Goal: Information Seeking & Learning: Learn about a topic

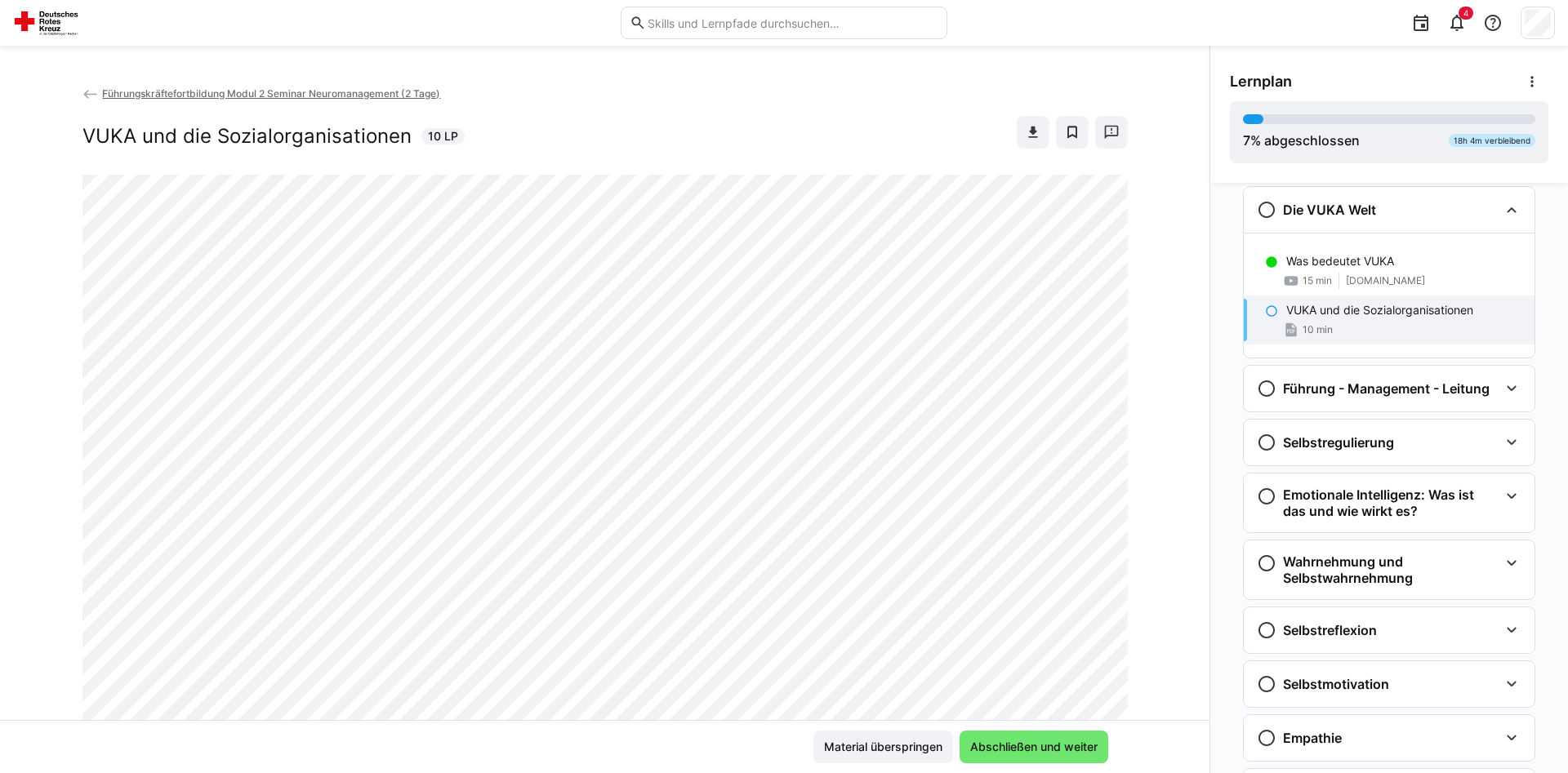
scroll to position [176, 0]
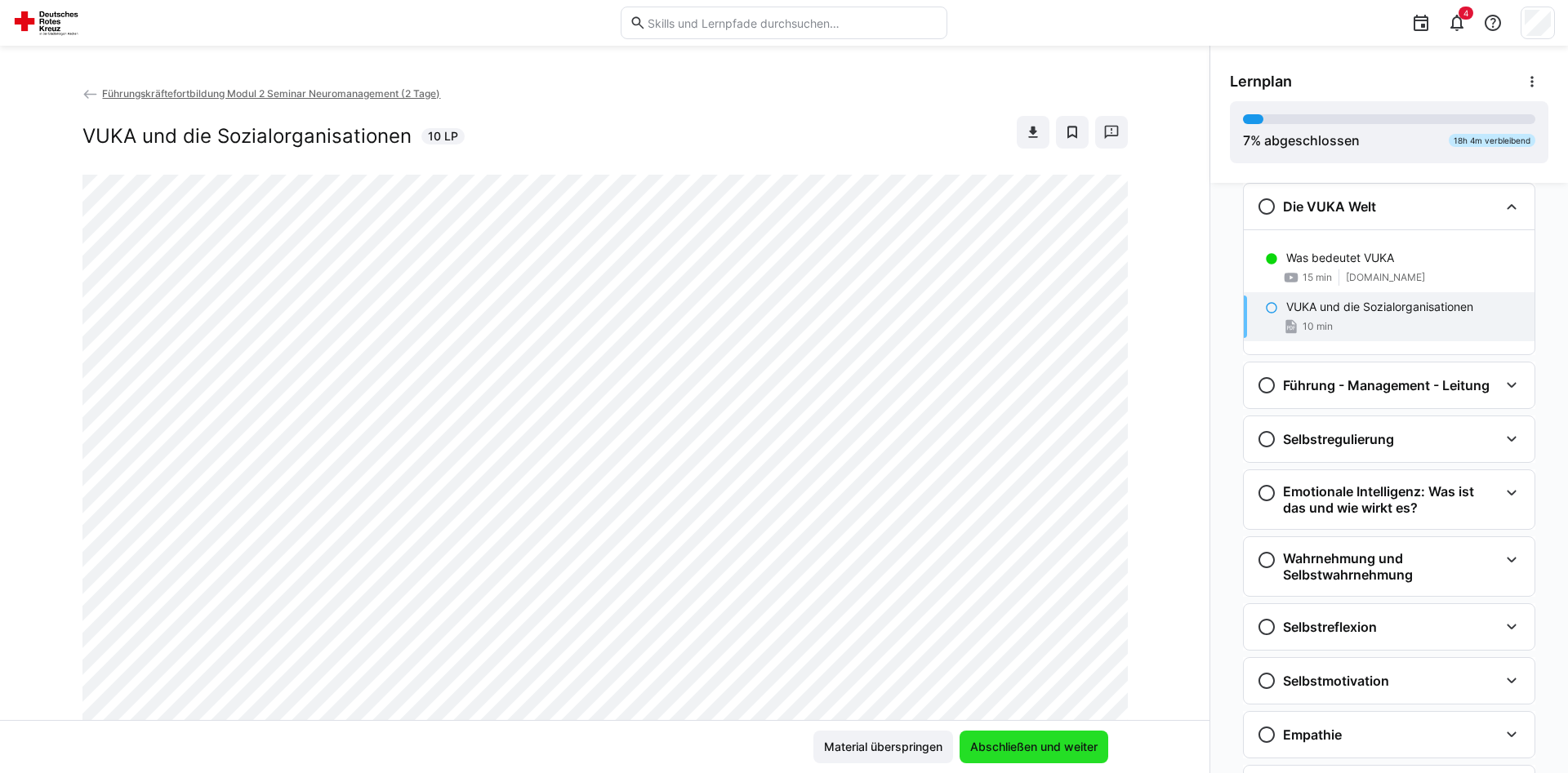
click at [1012, 742] on span "Abschließen und weiter" at bounding box center [1034, 746] width 133 height 16
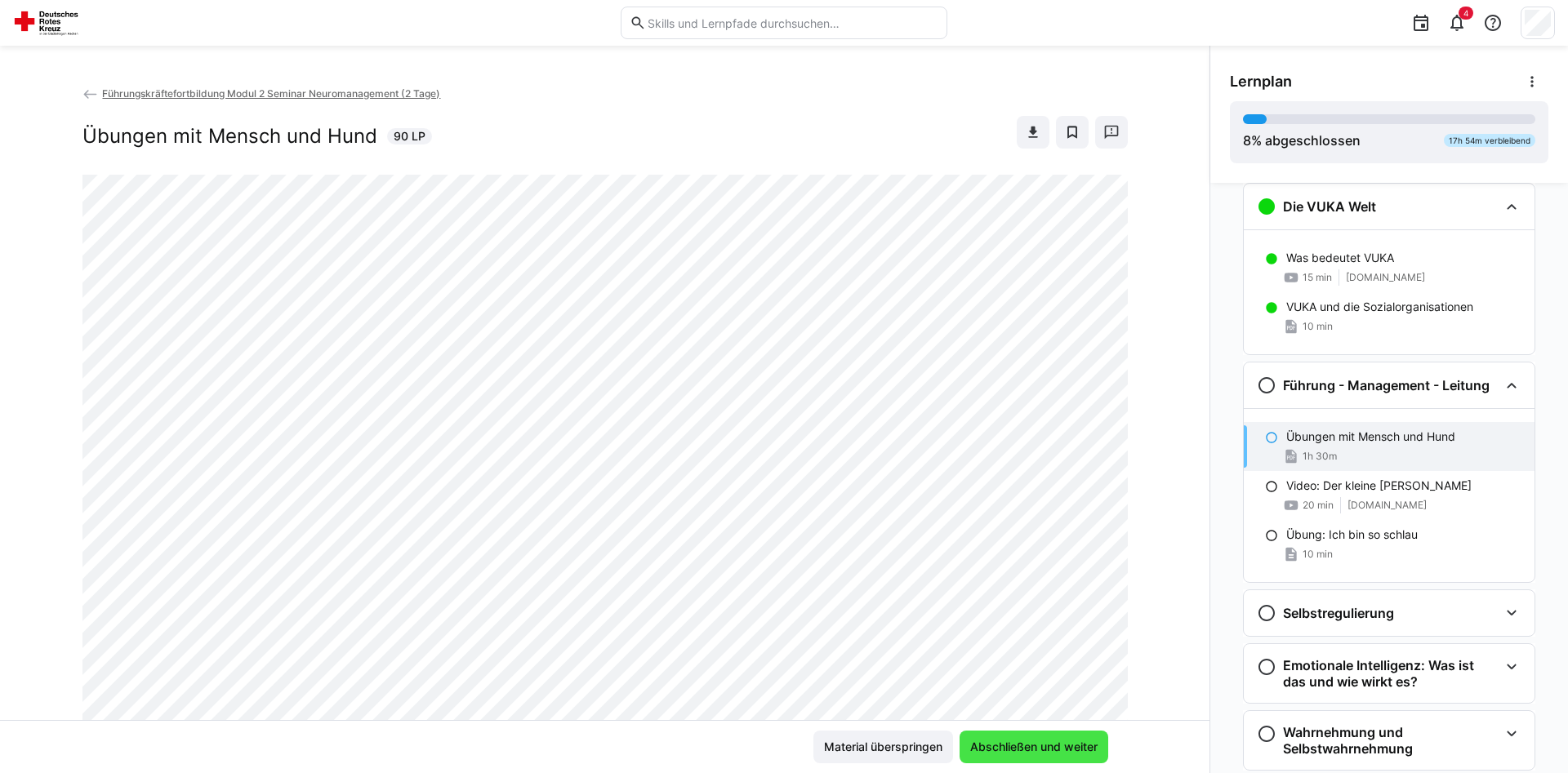
click at [1012, 745] on span "Abschließen und weiter" at bounding box center [1034, 746] width 133 height 16
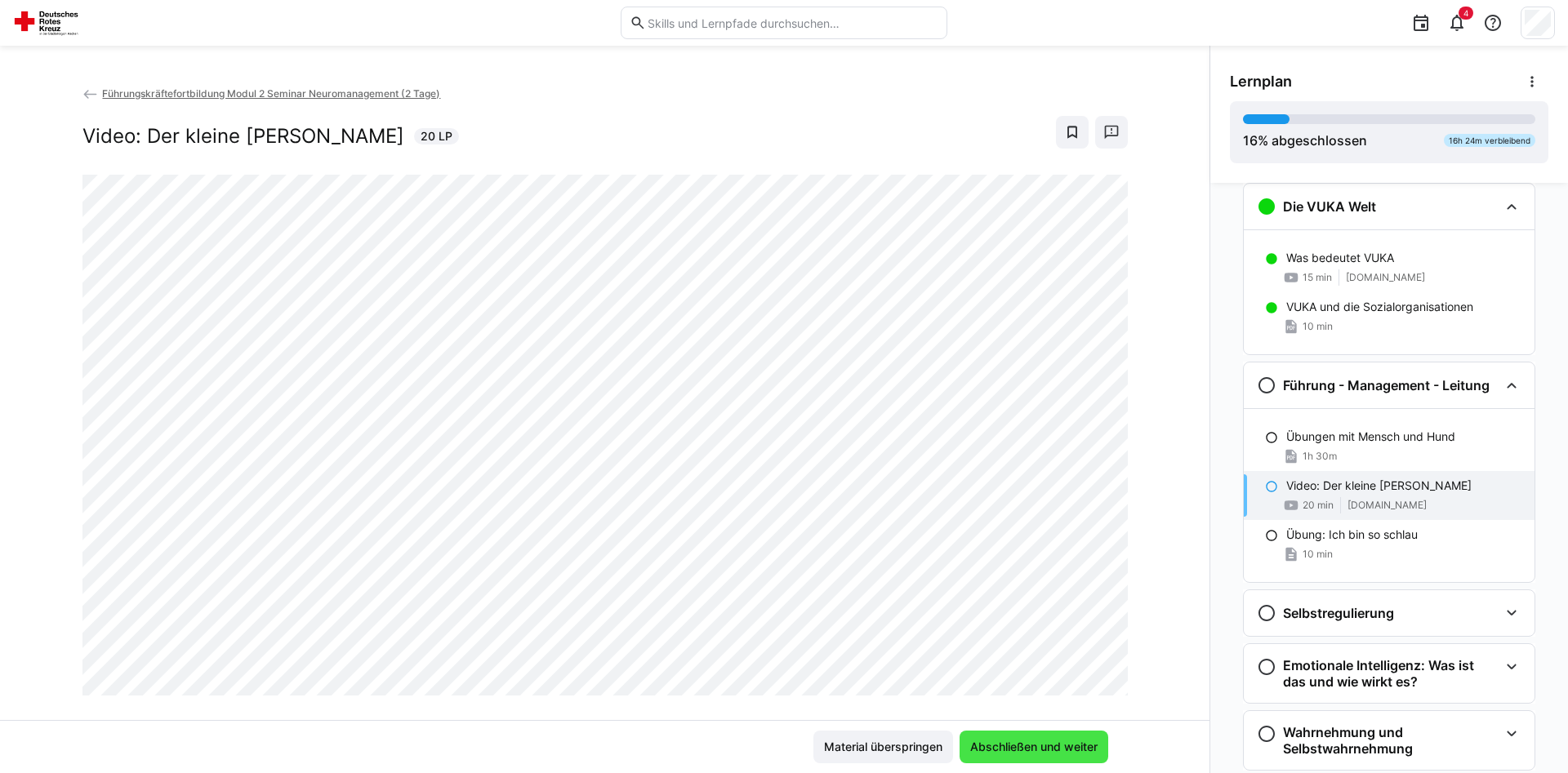
scroll to position [355, 0]
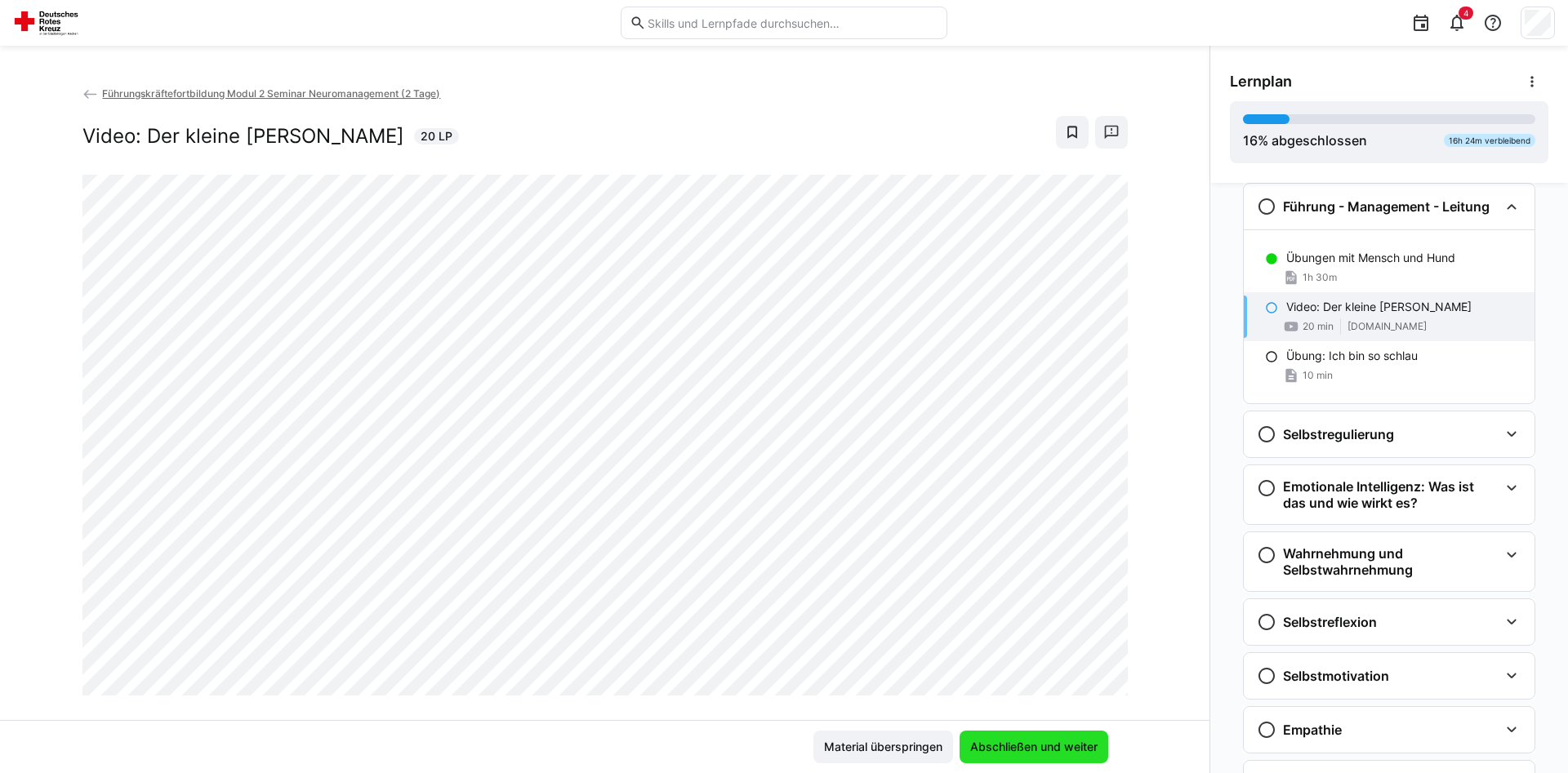
click at [1012, 745] on span "Abschließen und weiter" at bounding box center [1034, 746] width 133 height 16
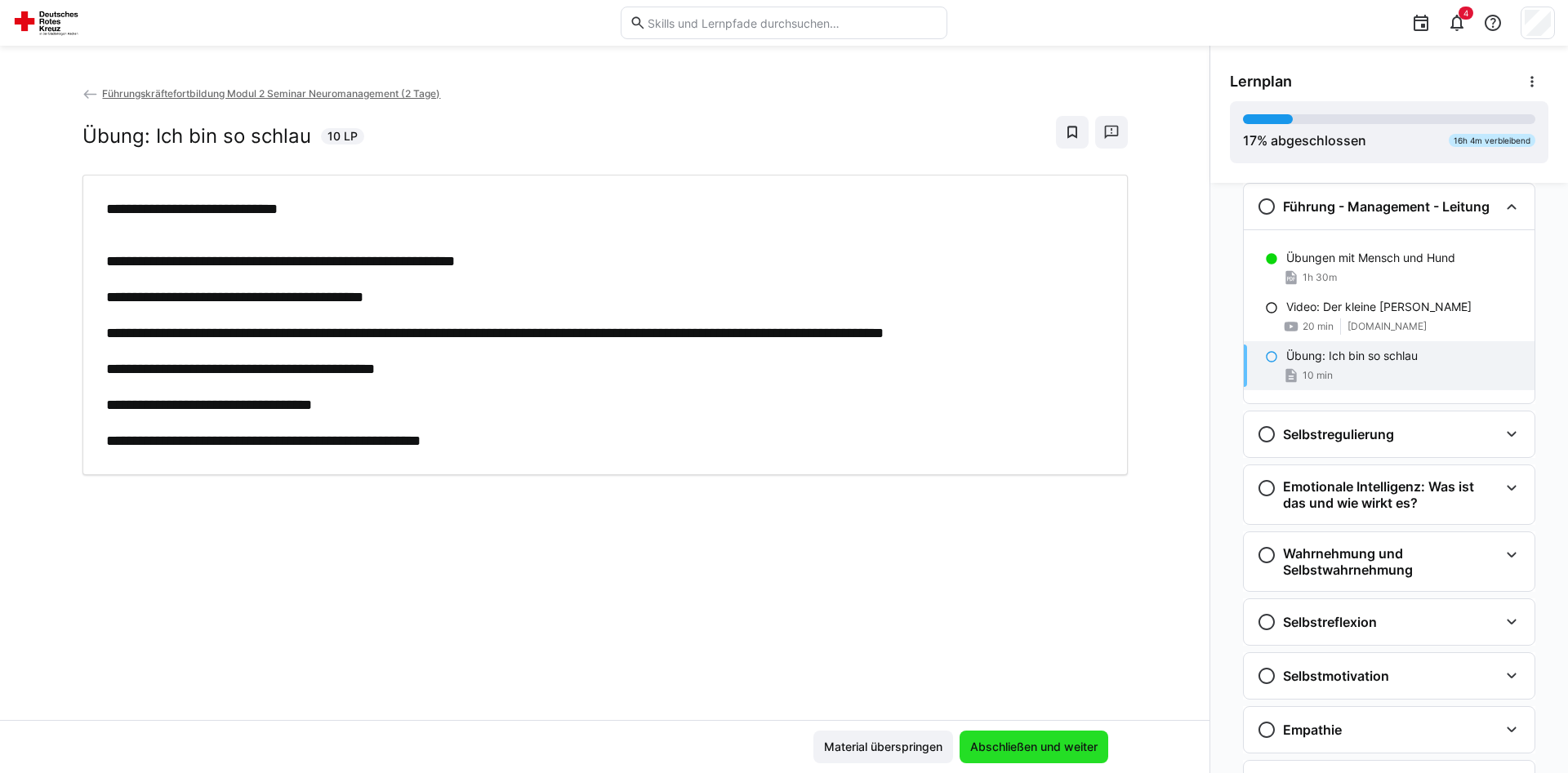
click at [1012, 745] on span "Abschließen und weiter" at bounding box center [1034, 746] width 133 height 16
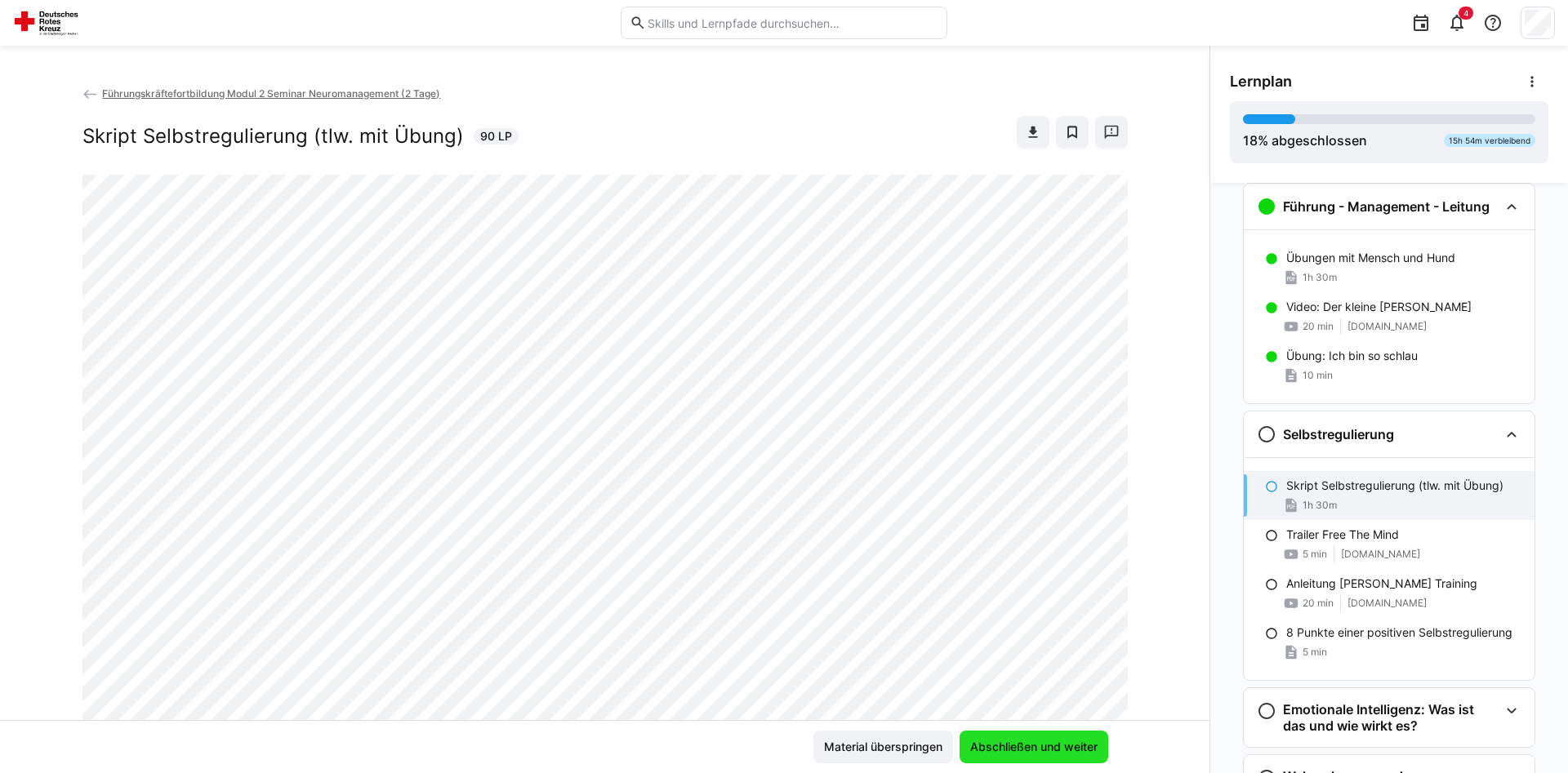
click at [1012, 745] on span "Abschließen und weiter" at bounding box center [1034, 746] width 133 height 16
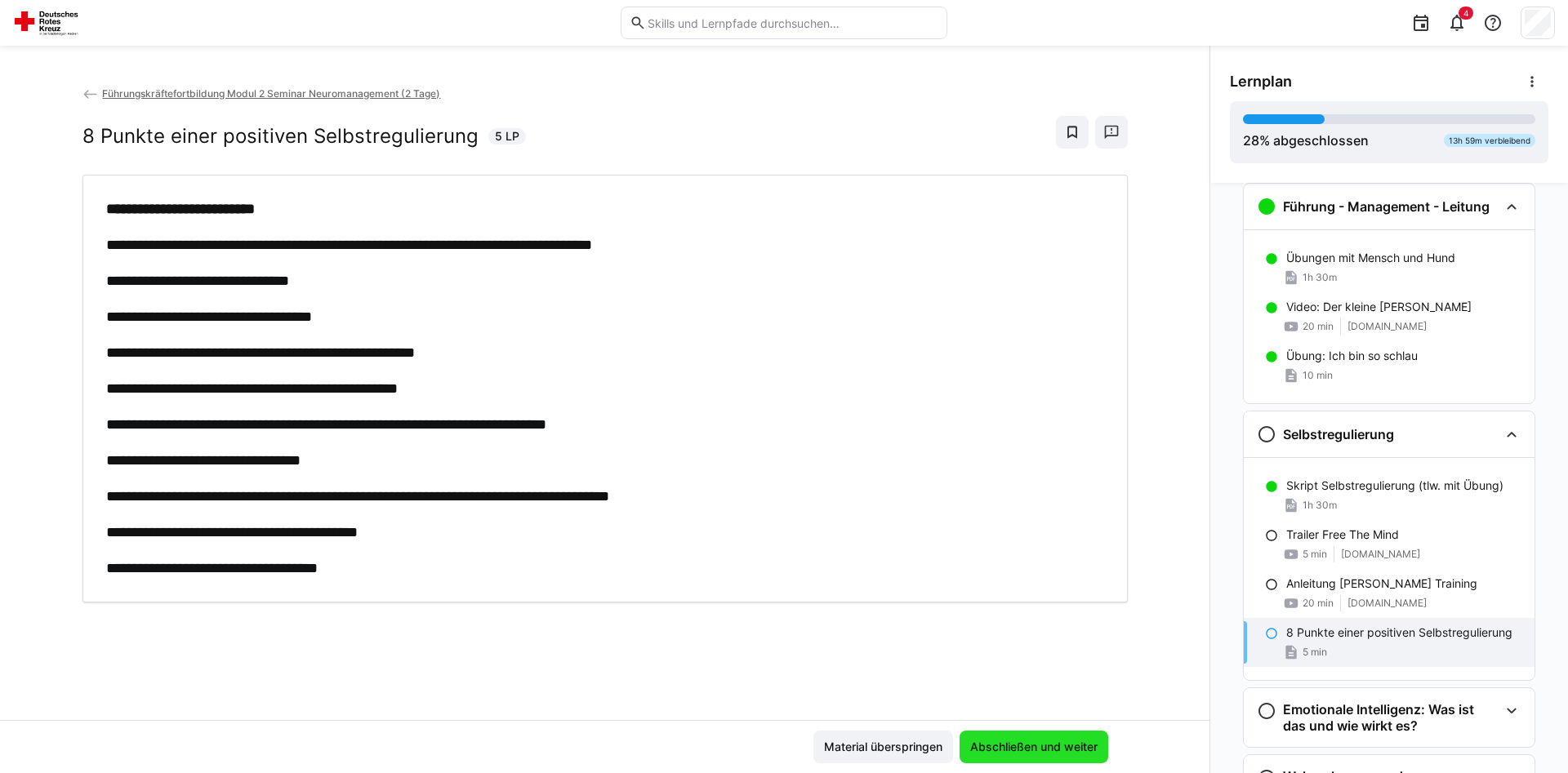
click at [1012, 745] on span "Abschließen und weiter" at bounding box center [1034, 746] width 133 height 16
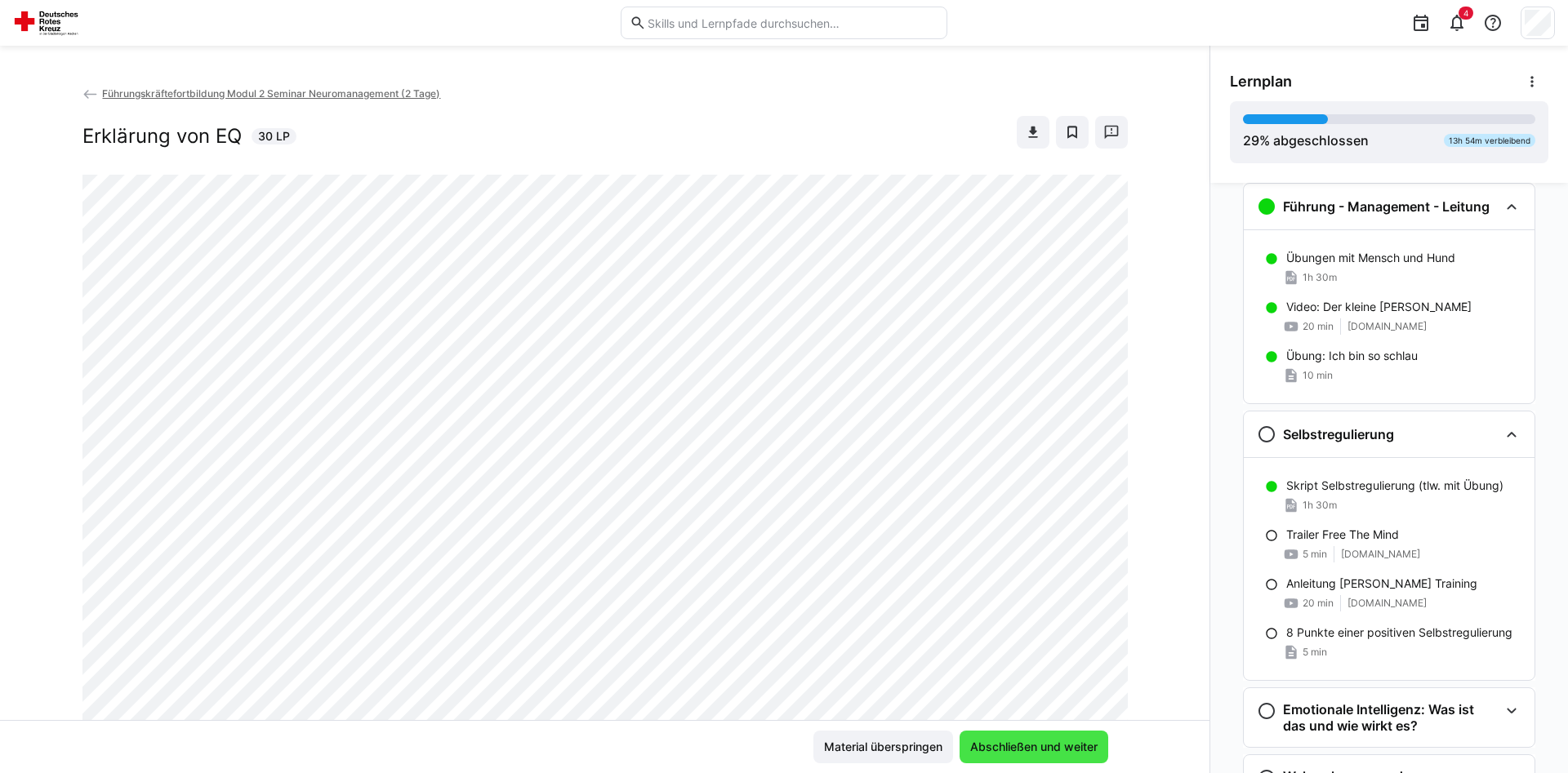
scroll to position [561, 0]
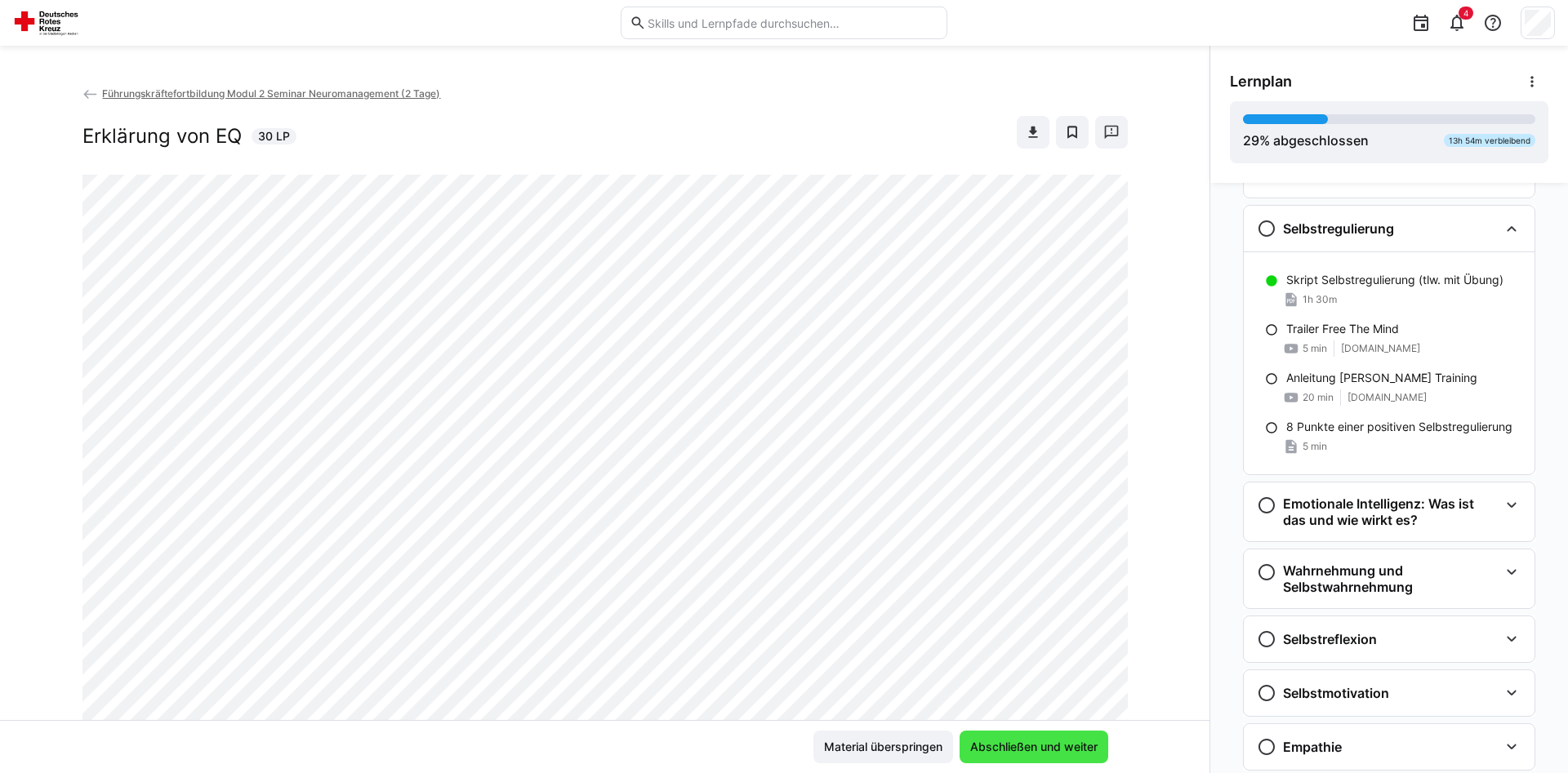
click at [1012, 745] on span "Abschließen und weiter" at bounding box center [1034, 746] width 133 height 16
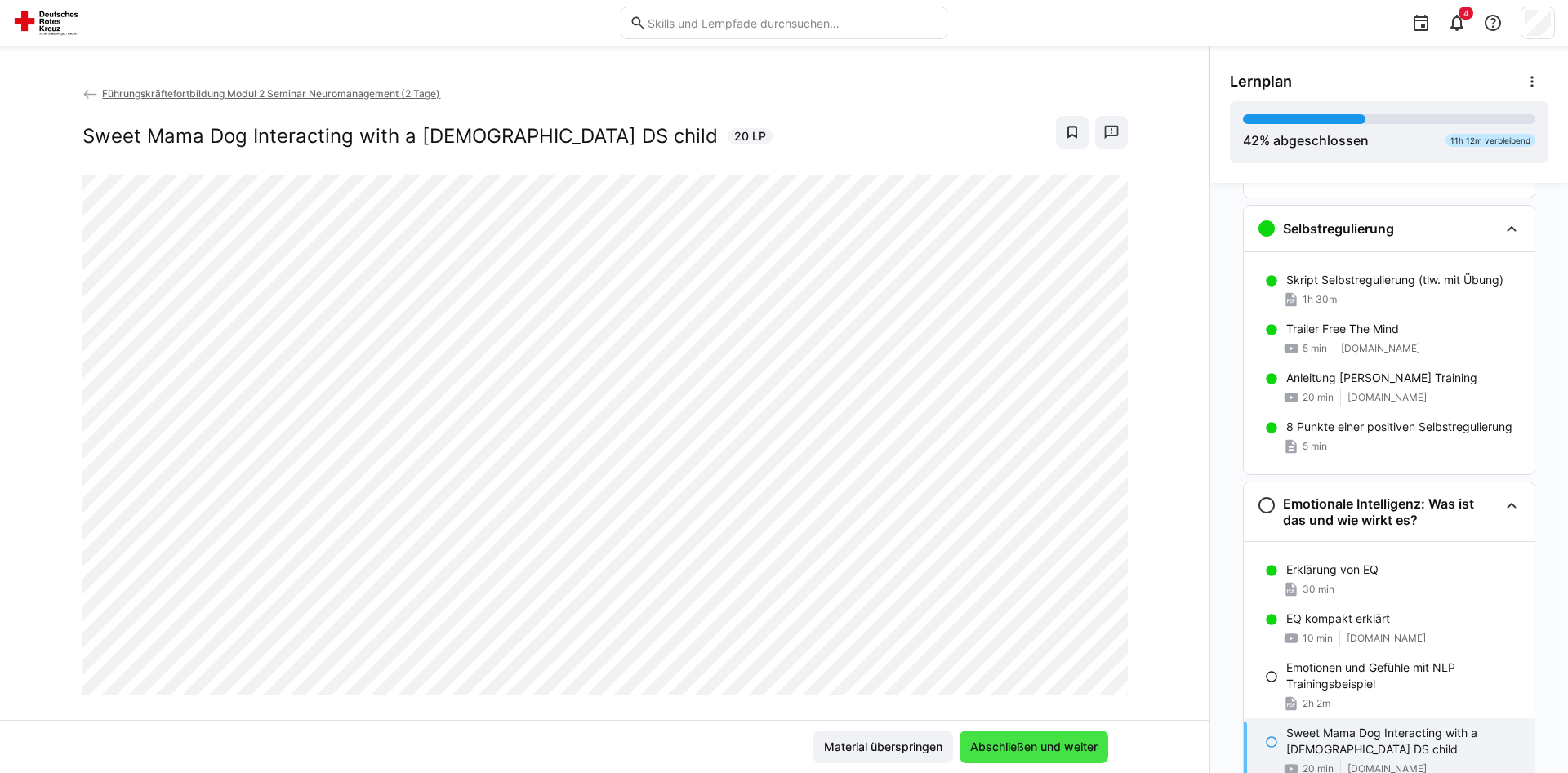
click at [1012, 745] on span "Abschließen und weiter" at bounding box center [1034, 746] width 133 height 16
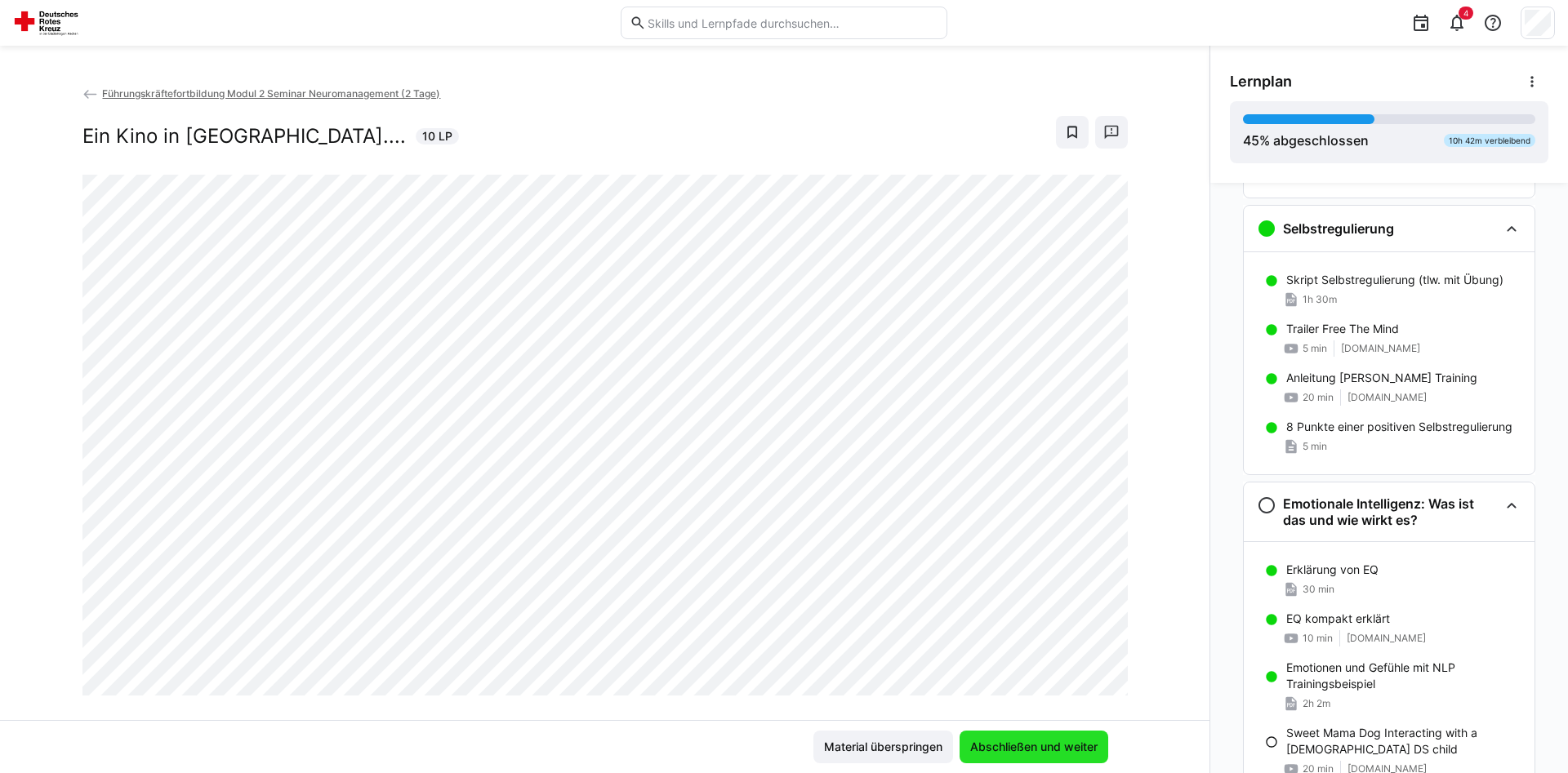
click at [1012, 745] on span "Abschließen und weiter" at bounding box center [1034, 746] width 133 height 16
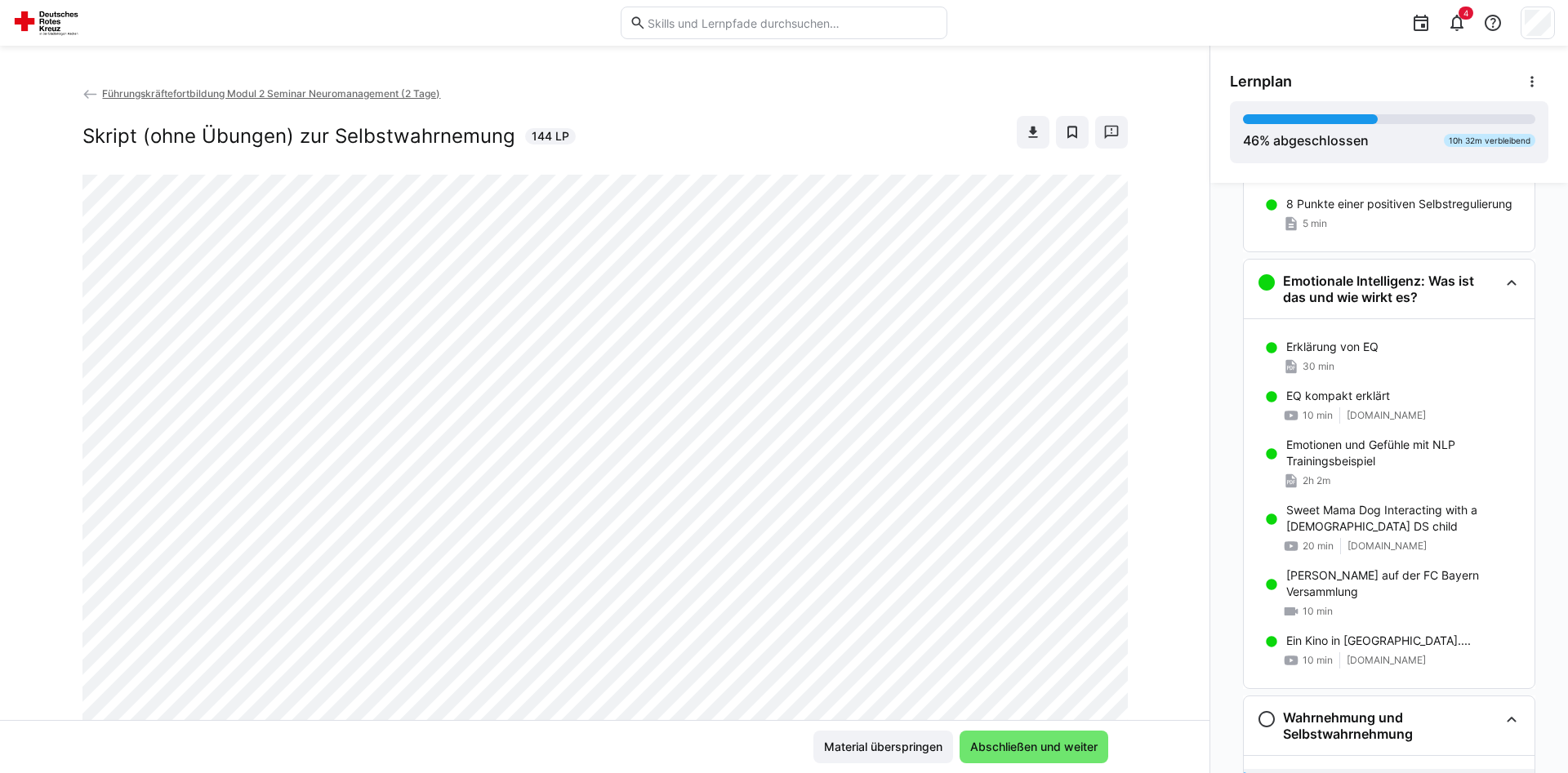
scroll to position [1233, 0]
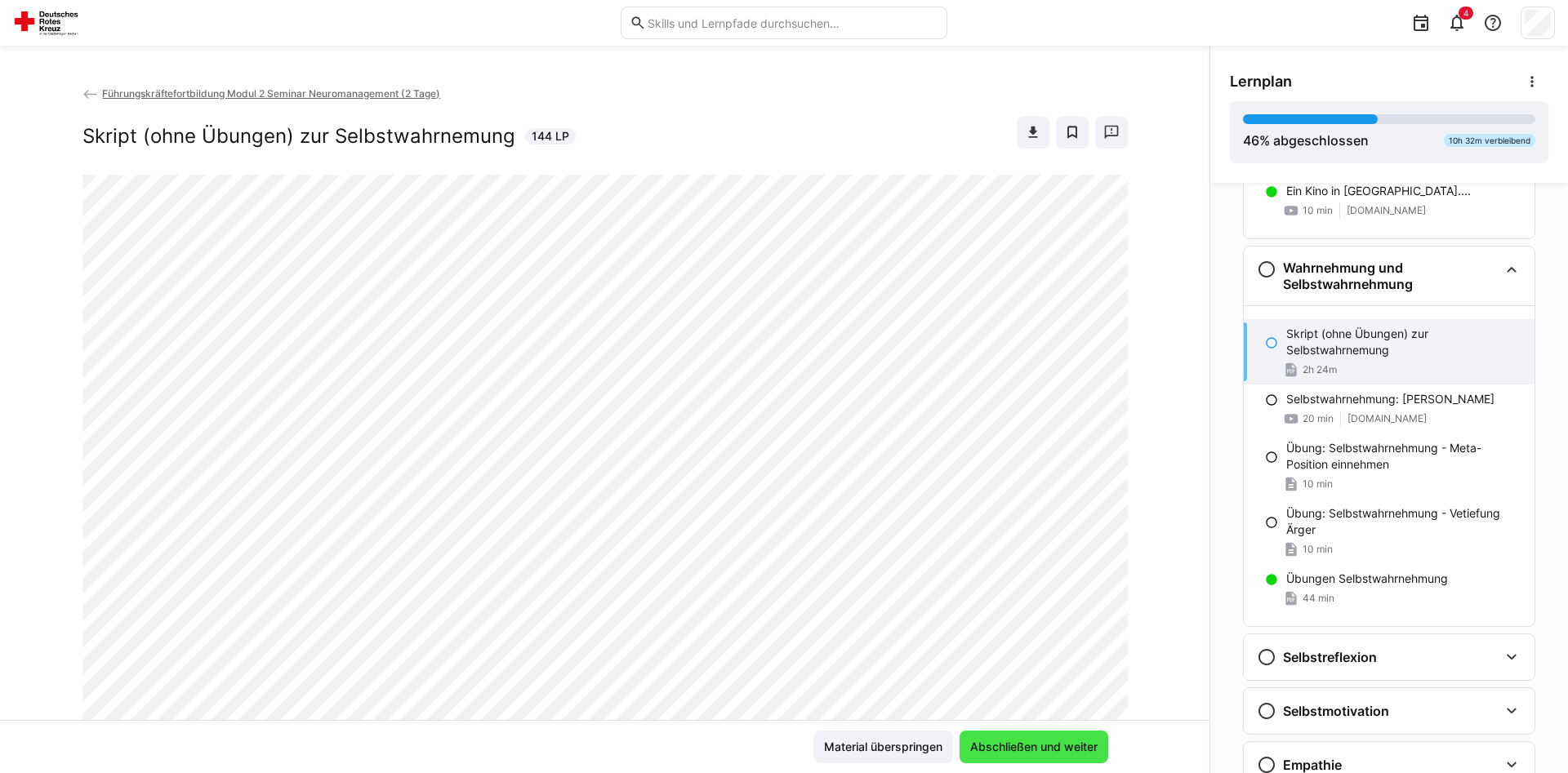
click at [1037, 743] on span "Abschließen und weiter" at bounding box center [1034, 746] width 133 height 16
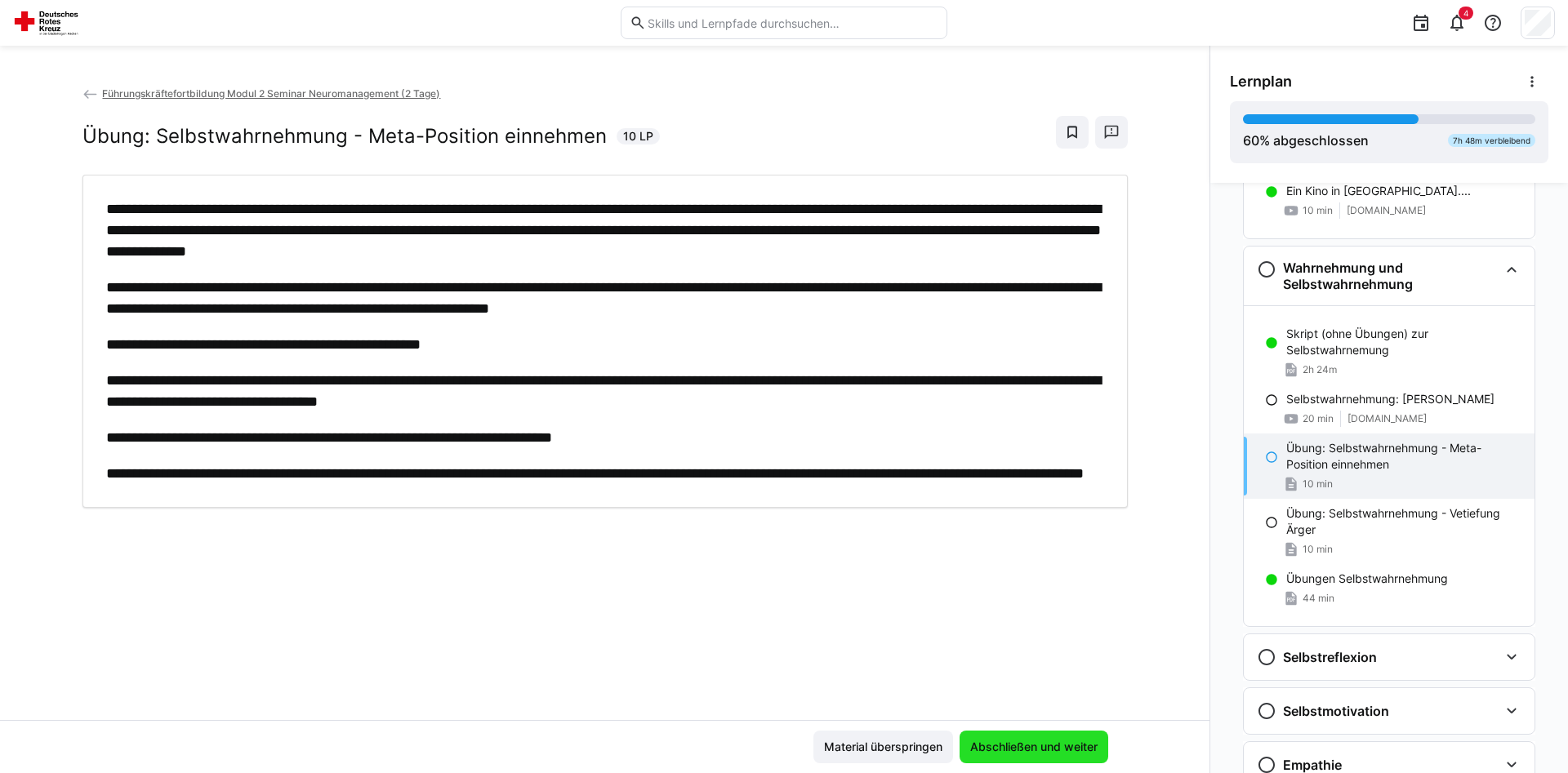
click at [1037, 743] on span "Abschließen und weiter" at bounding box center [1034, 746] width 133 height 16
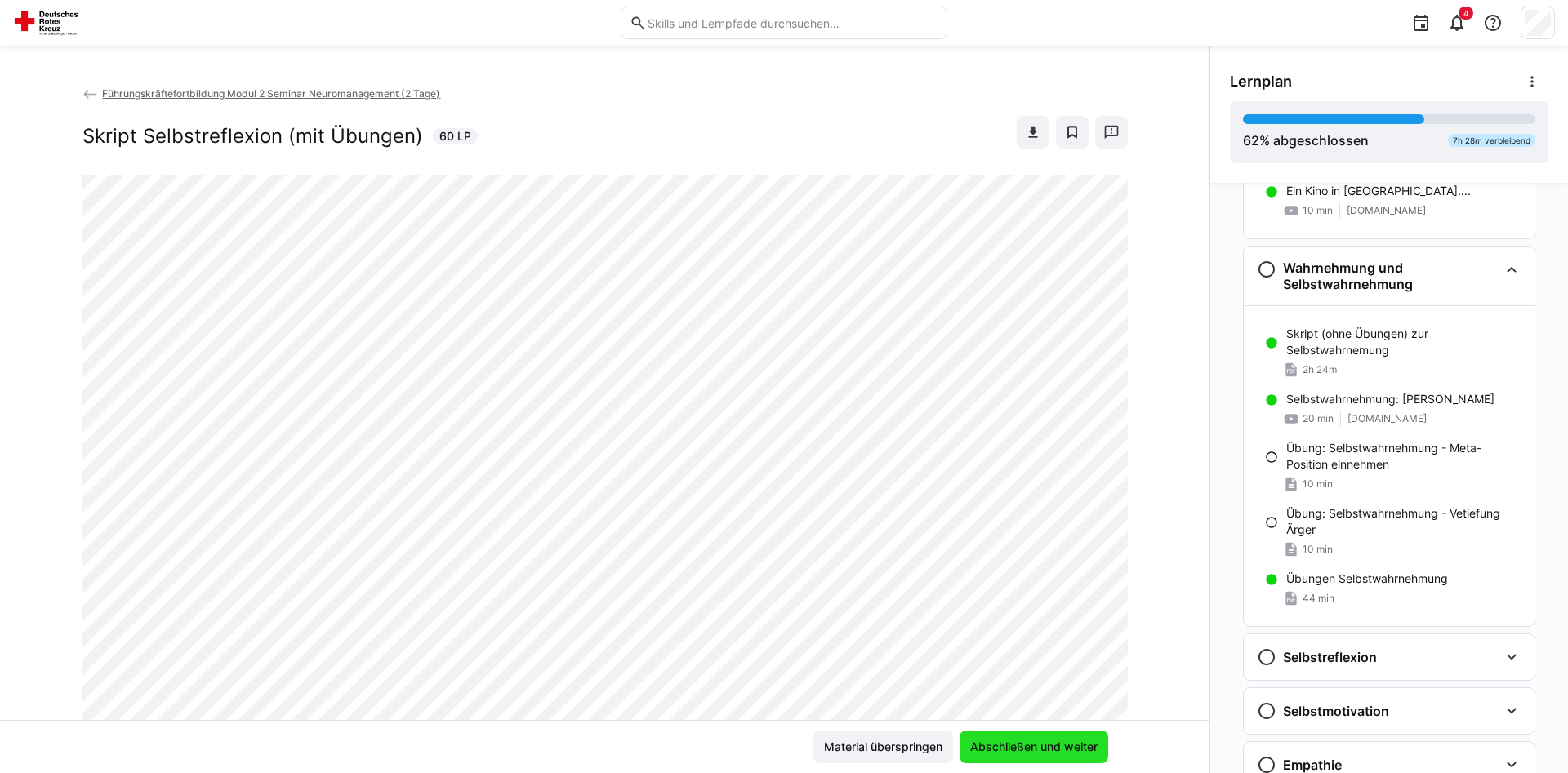
click at [1037, 743] on span "Abschließen und weiter" at bounding box center [1034, 746] width 133 height 16
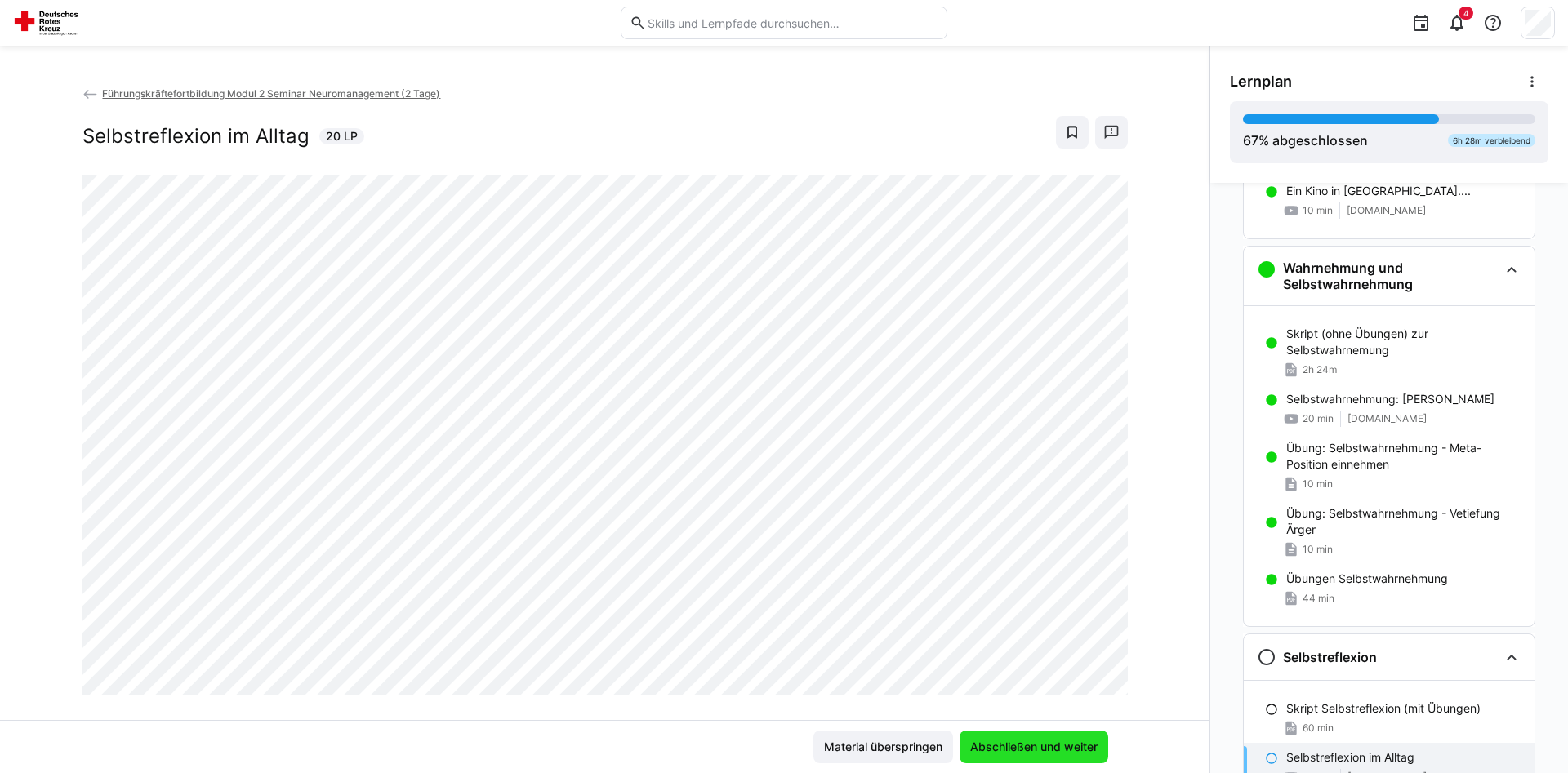
click at [1037, 743] on span "Abschließen und weiter" at bounding box center [1034, 746] width 133 height 16
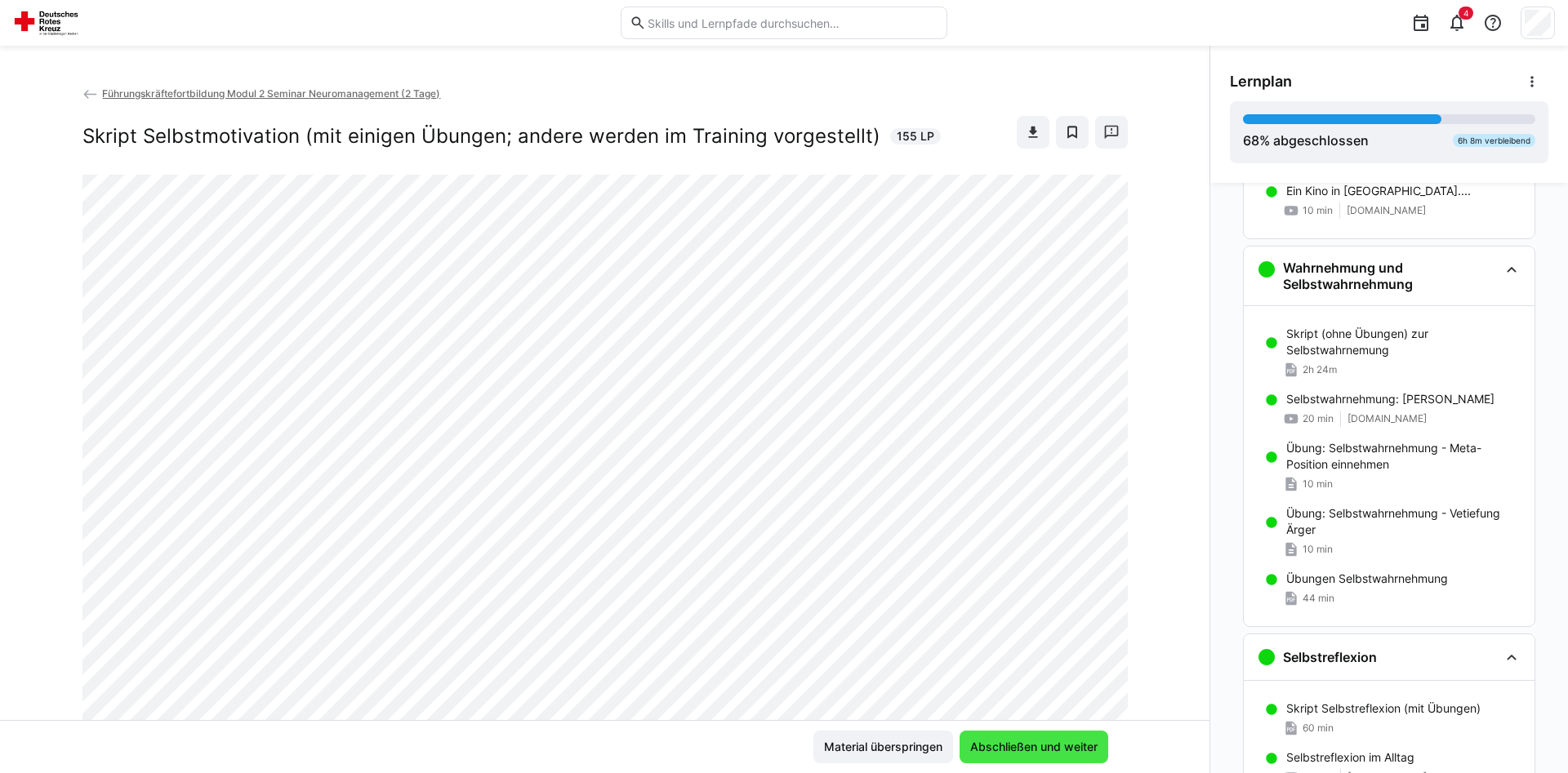
scroll to position [1475, 0]
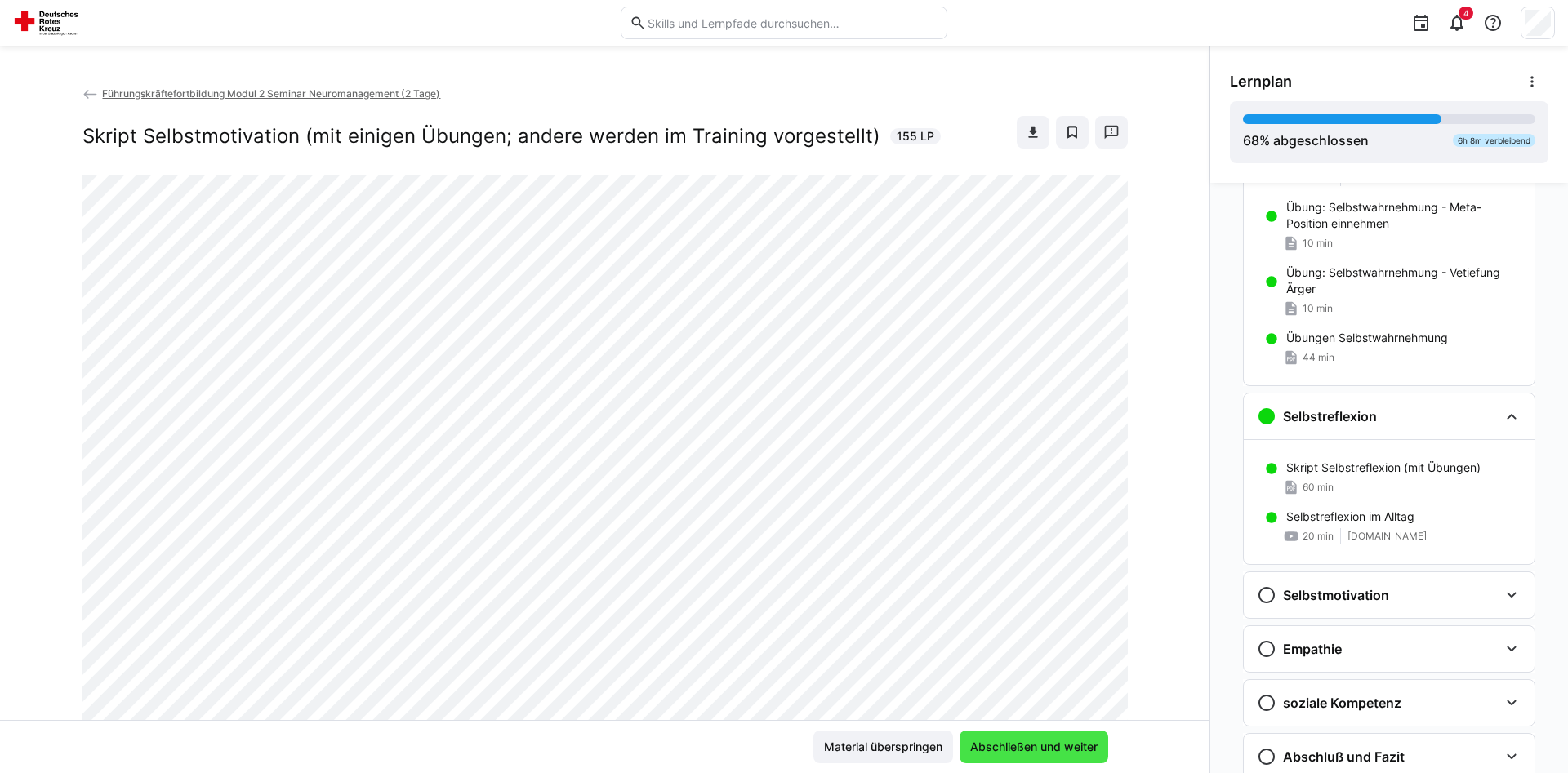
click at [1037, 742] on span "Abschließen und weiter" at bounding box center [1034, 746] width 133 height 16
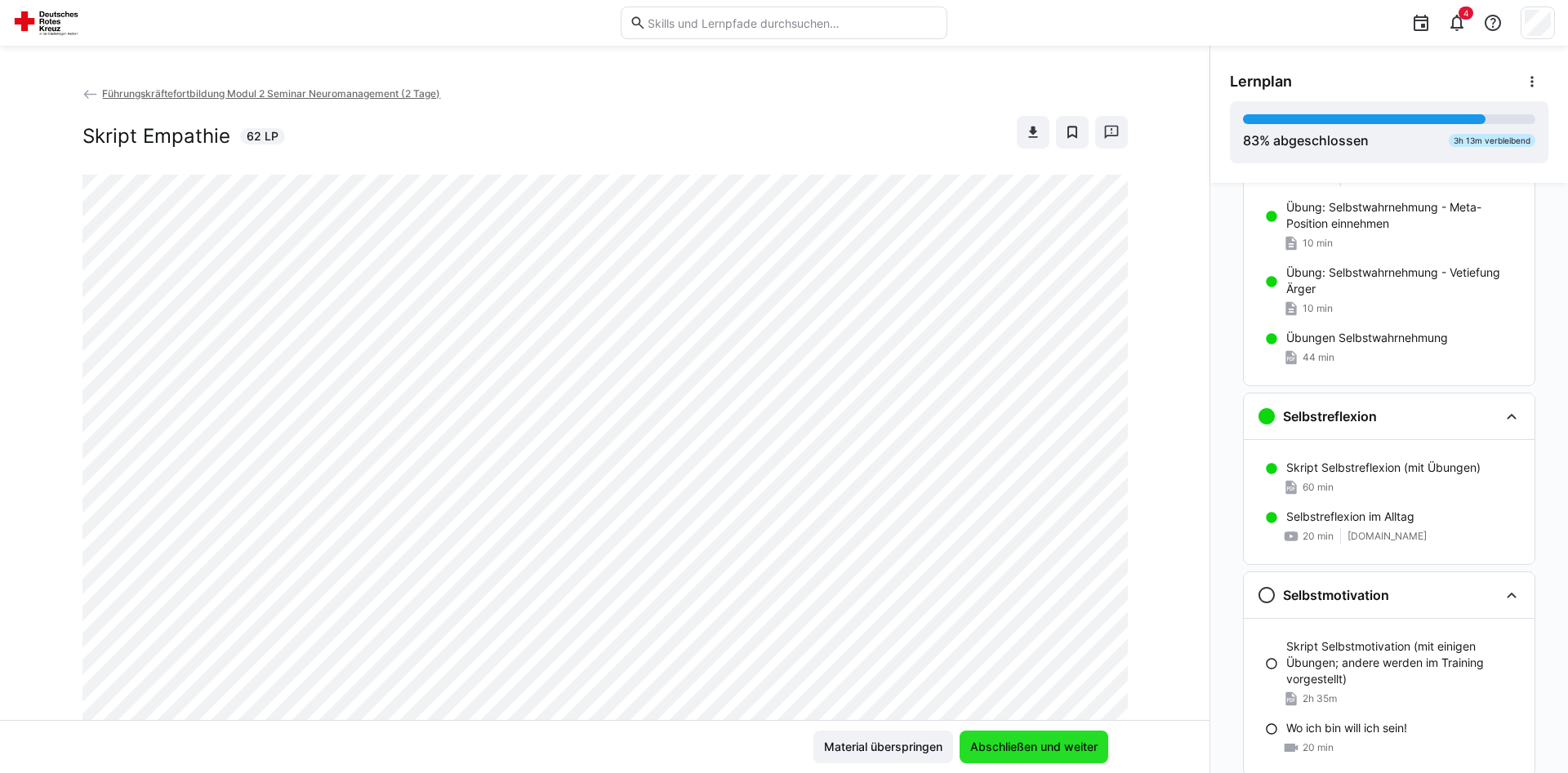
click at [1037, 742] on span "Abschließen und weiter" at bounding box center [1034, 746] width 133 height 16
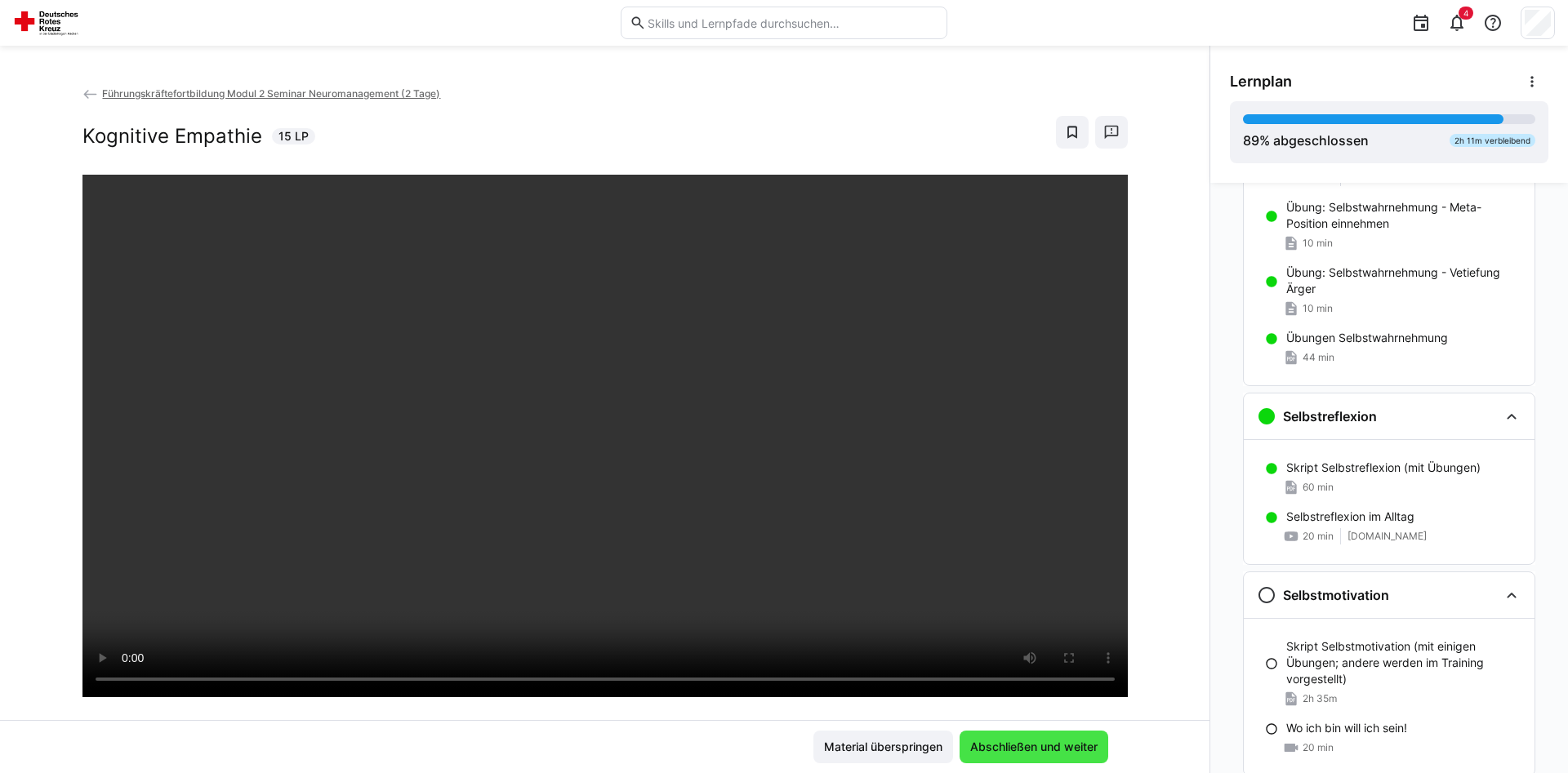
click at [1037, 742] on span "Abschließen und weiter" at bounding box center [1034, 746] width 133 height 16
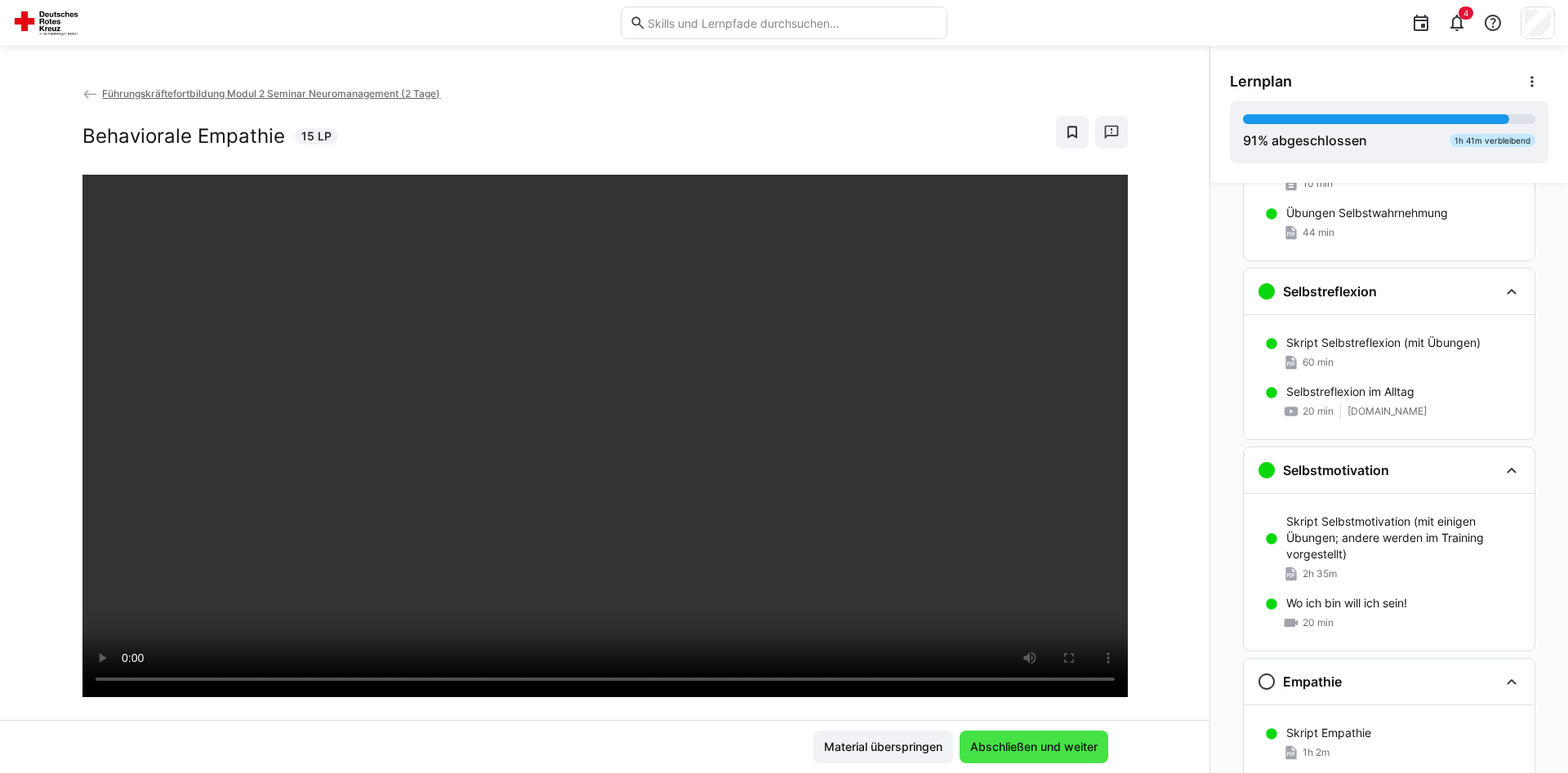
scroll to position [1757, 0]
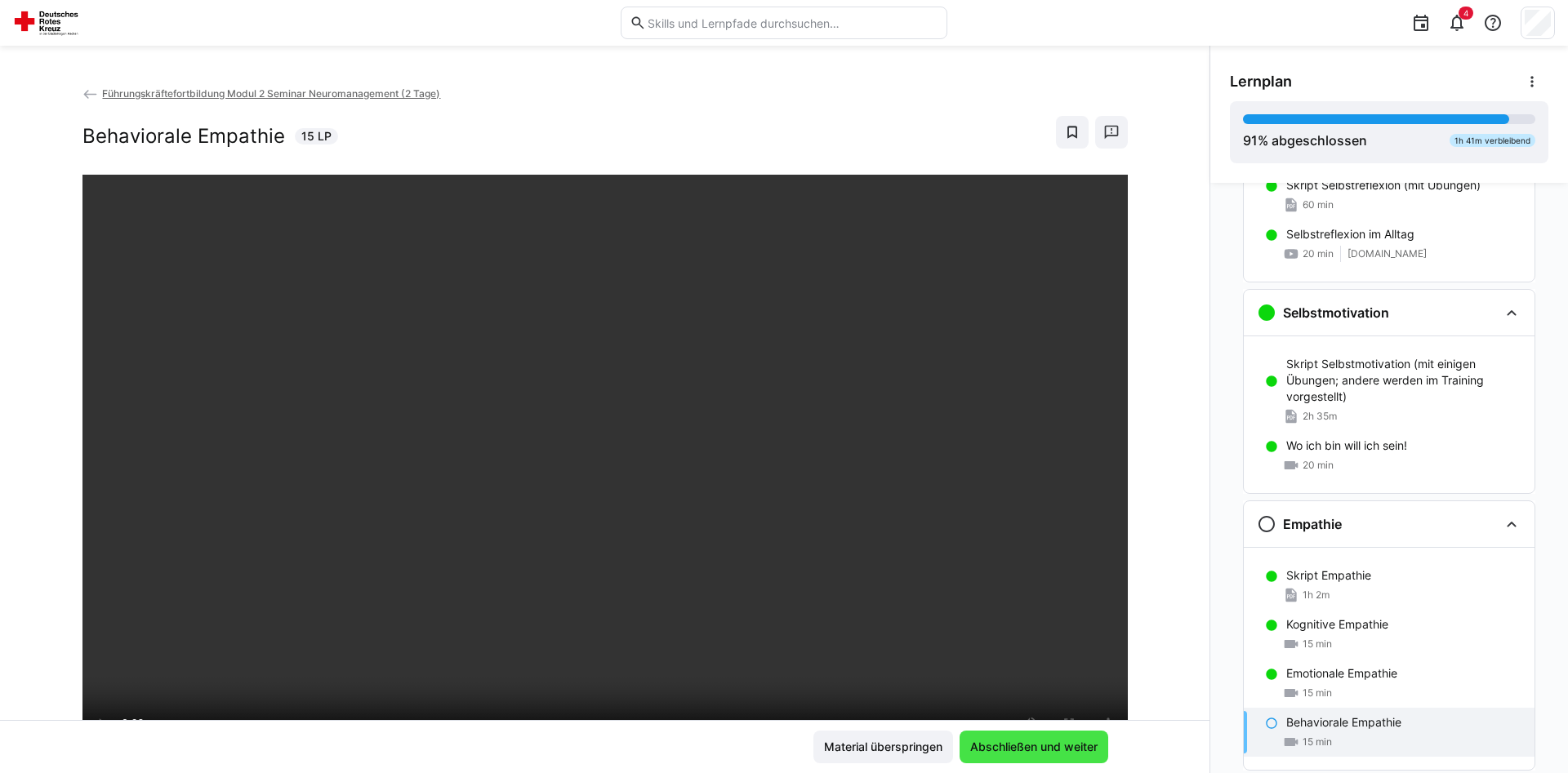
click at [1035, 741] on span "Abschließen und weiter" at bounding box center [1034, 746] width 133 height 16
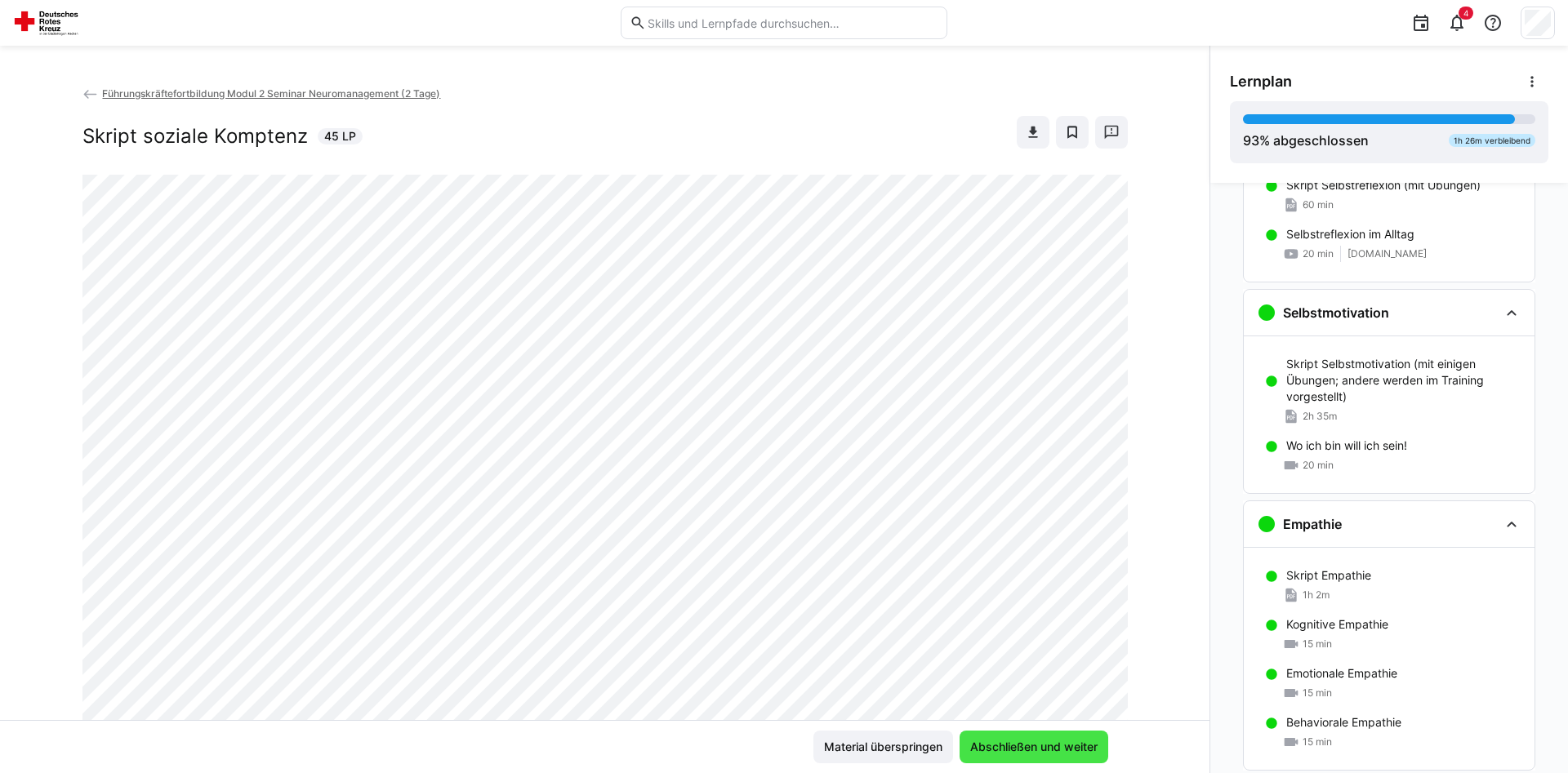
click at [1035, 741] on span "Abschließen und weiter" at bounding box center [1034, 746] width 133 height 16
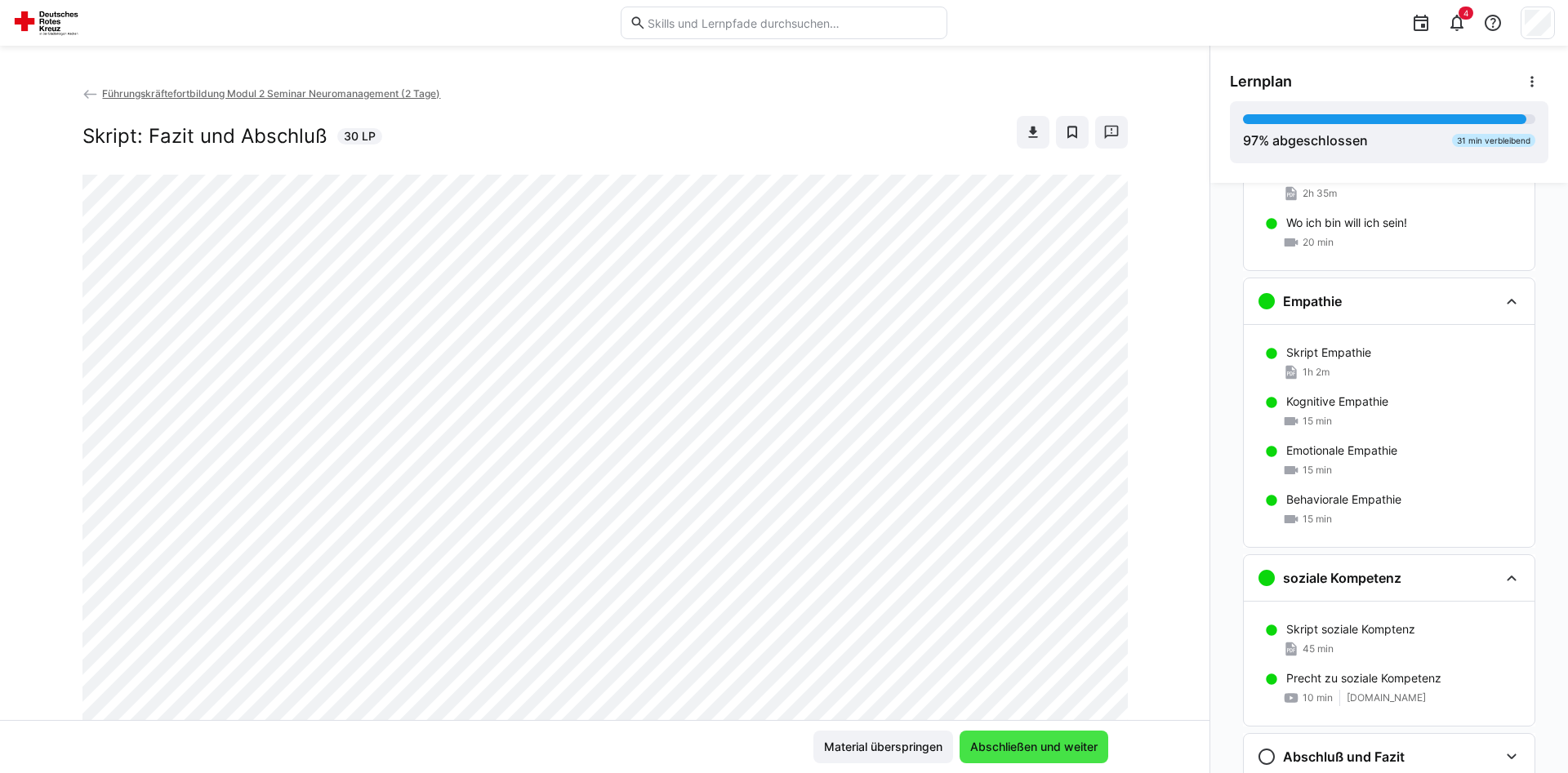
click at [1035, 741] on span "Abschließen und weiter" at bounding box center [1034, 746] width 133 height 16
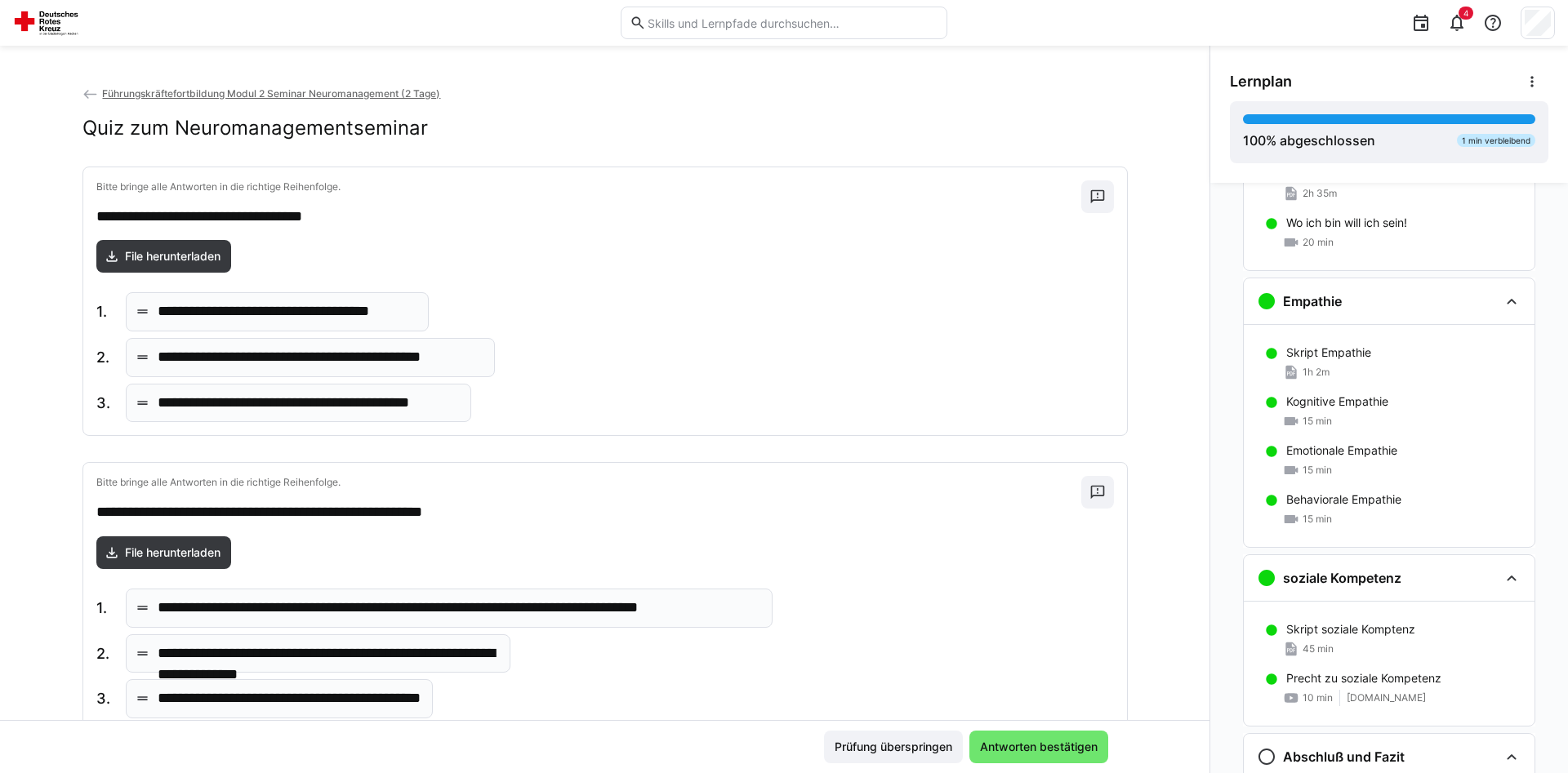
scroll to position [2105, 0]
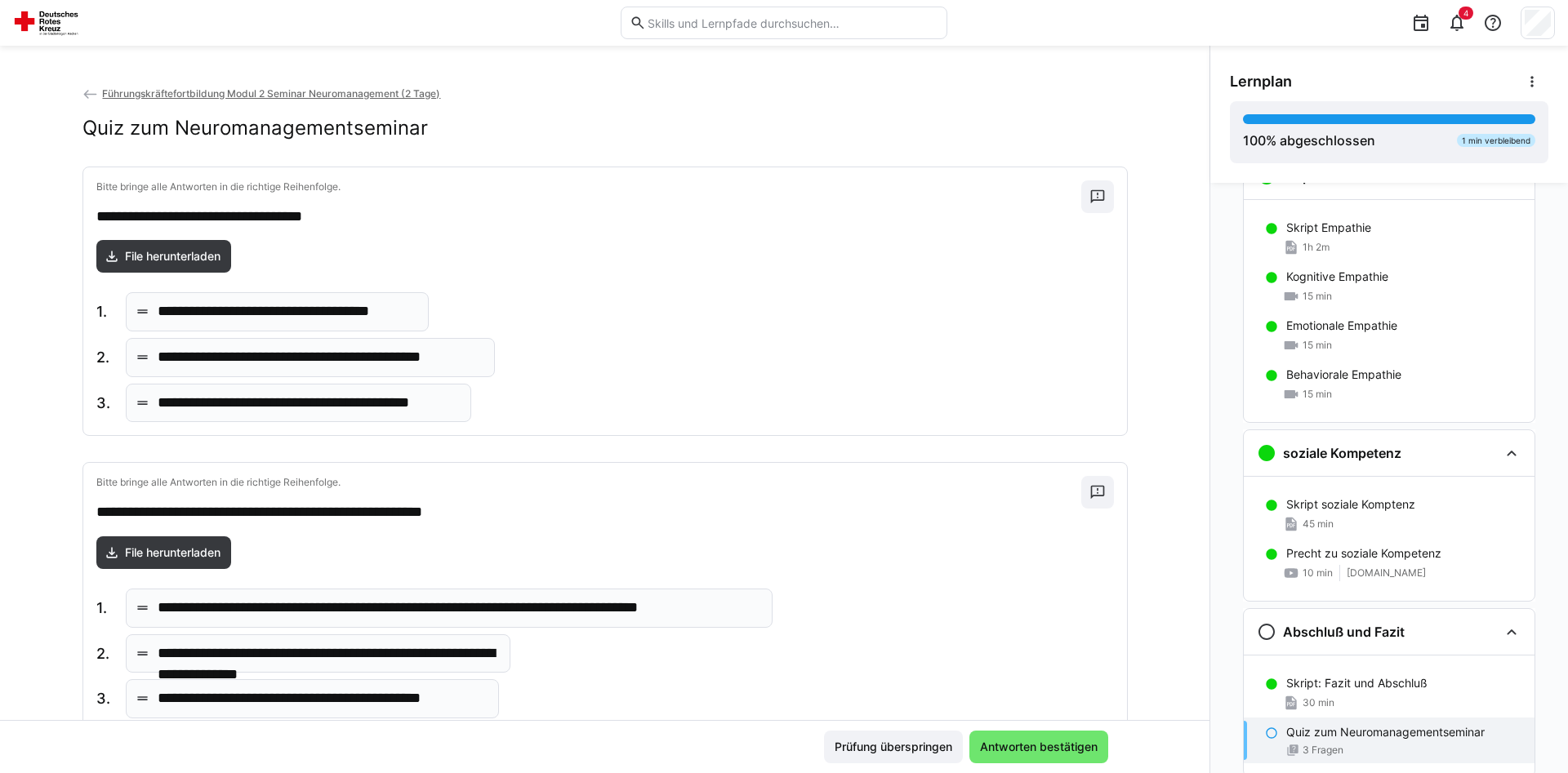
click at [289, 313] on p "**********" at bounding box center [286, 312] width 259 height 21
click at [182, 258] on span "File herunterladen" at bounding box center [172, 256] width 100 height 16
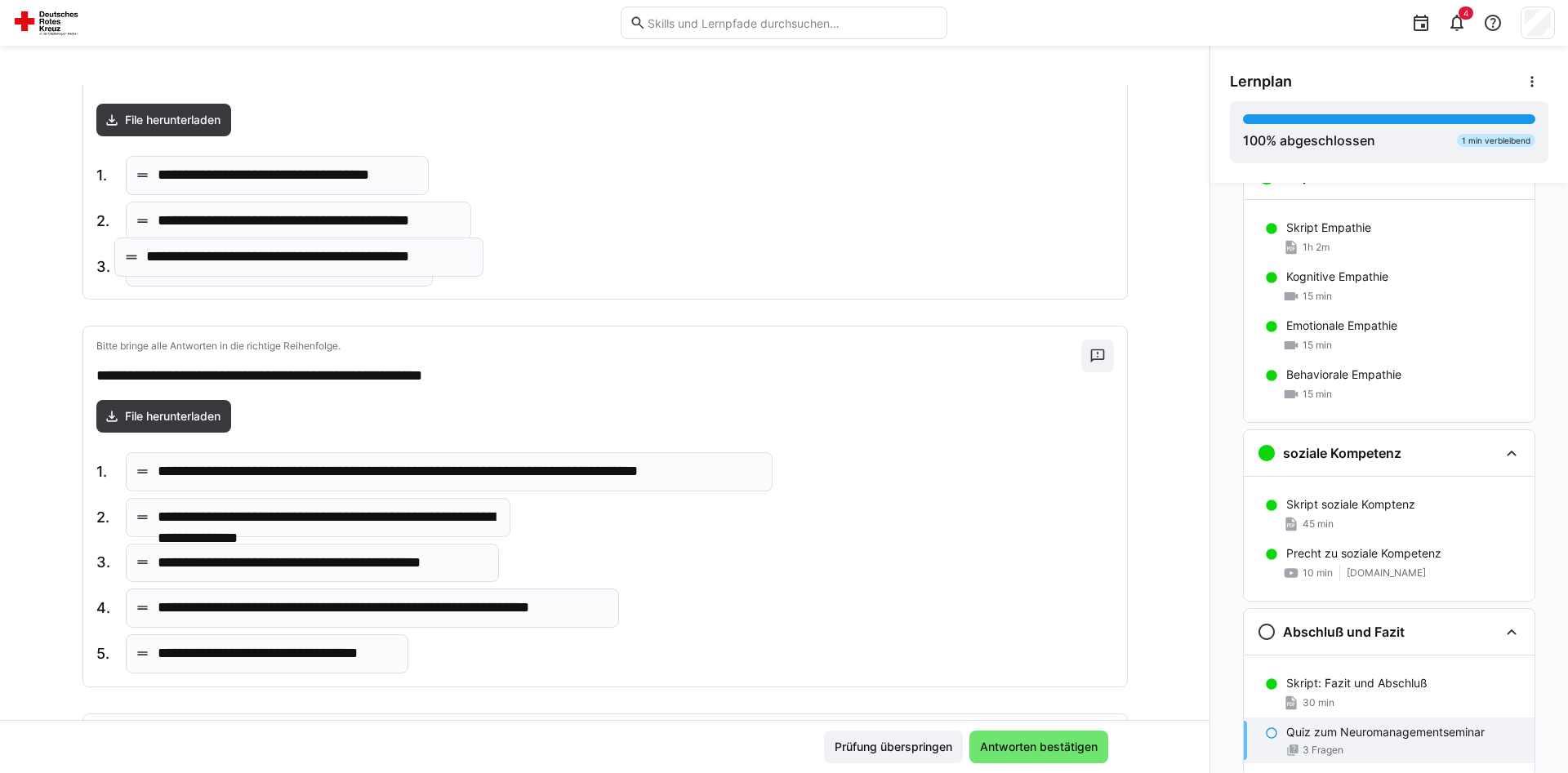
drag, startPoint x: 315, startPoint y: 228, endPoint x: 298, endPoint y: 273, distance: 48.1
click at [297, 279] on body "**********" at bounding box center [784, 386] width 1568 height 773
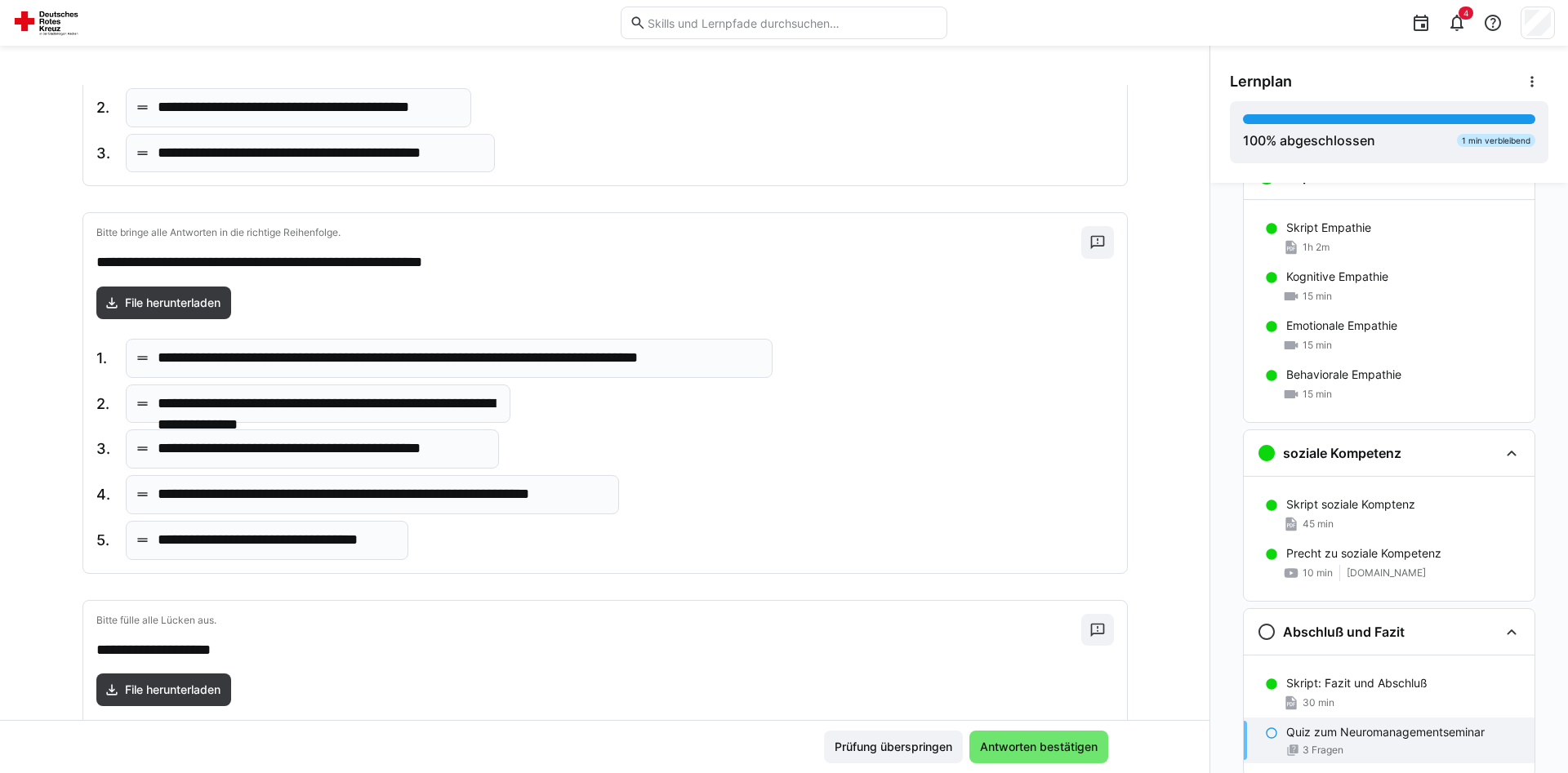
scroll to position [0, 0]
